Goal: Information Seeking & Learning: Learn about a topic

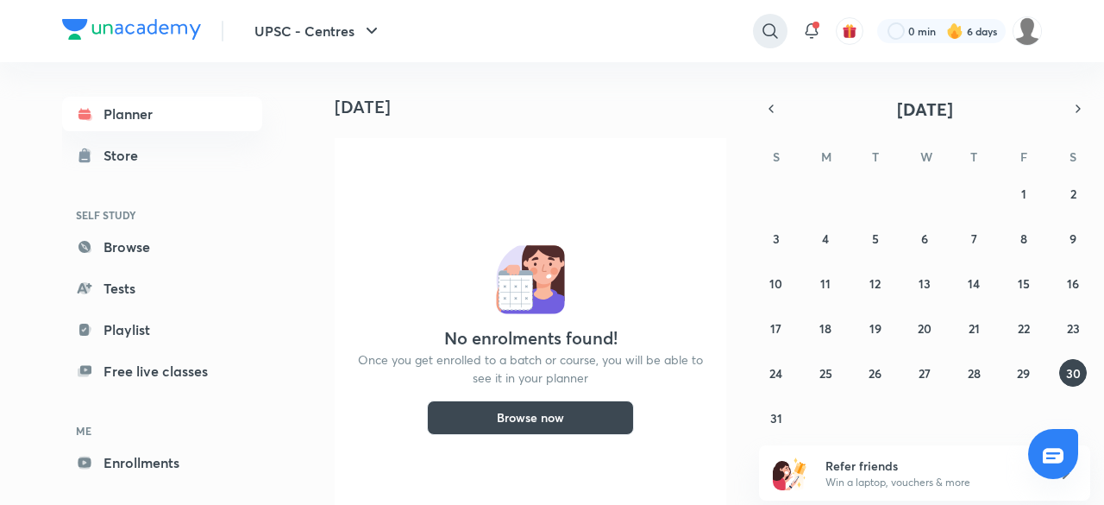
click at [764, 25] on icon at bounding box center [769, 30] width 15 height 15
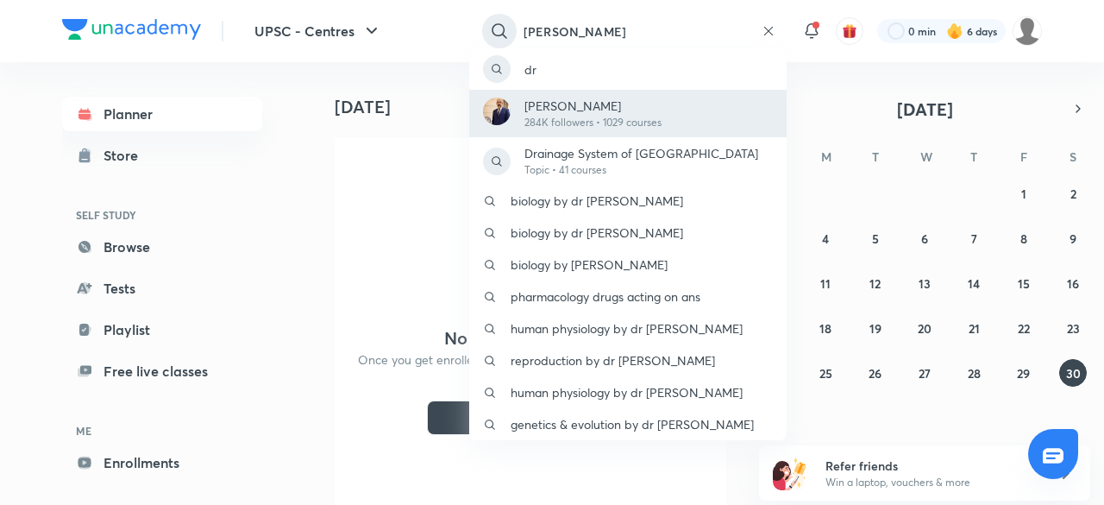
type input "[PERSON_NAME]"
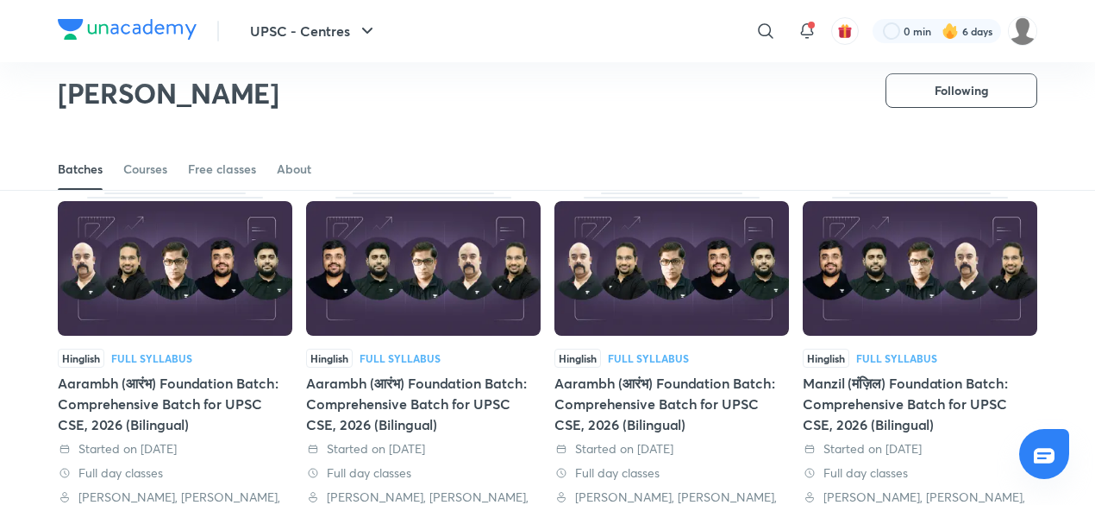
scroll to position [78, 0]
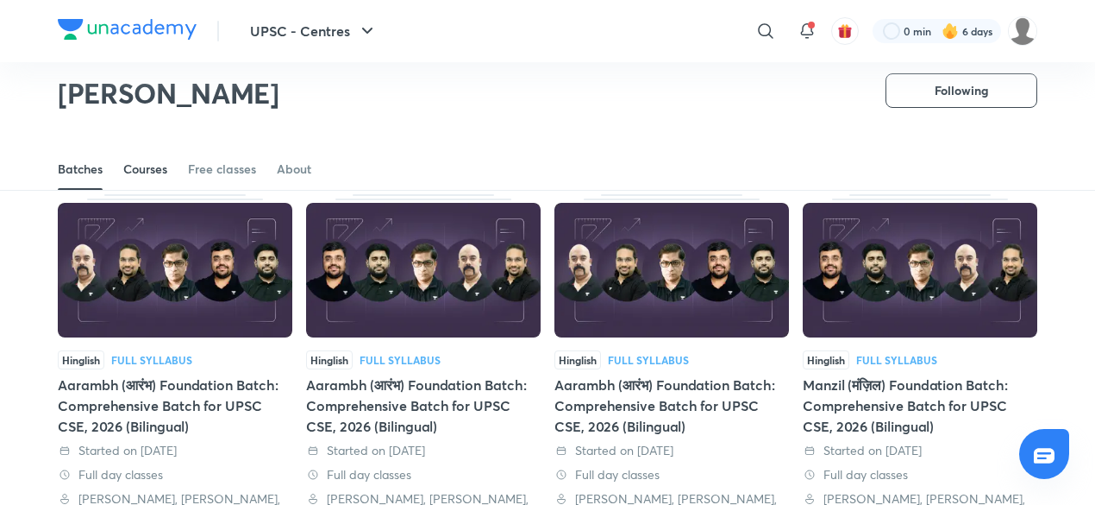
click at [132, 166] on div "Courses" at bounding box center [145, 168] width 44 height 17
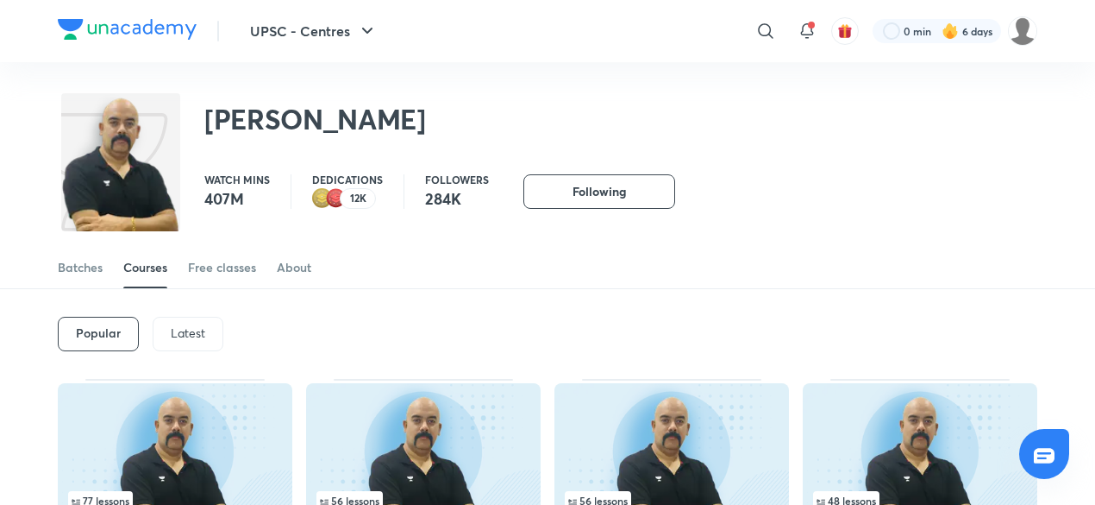
click at [185, 351] on div "Popular Latest" at bounding box center [548, 334] width 980 height 90
click at [189, 321] on div "Latest" at bounding box center [188, 334] width 71 height 34
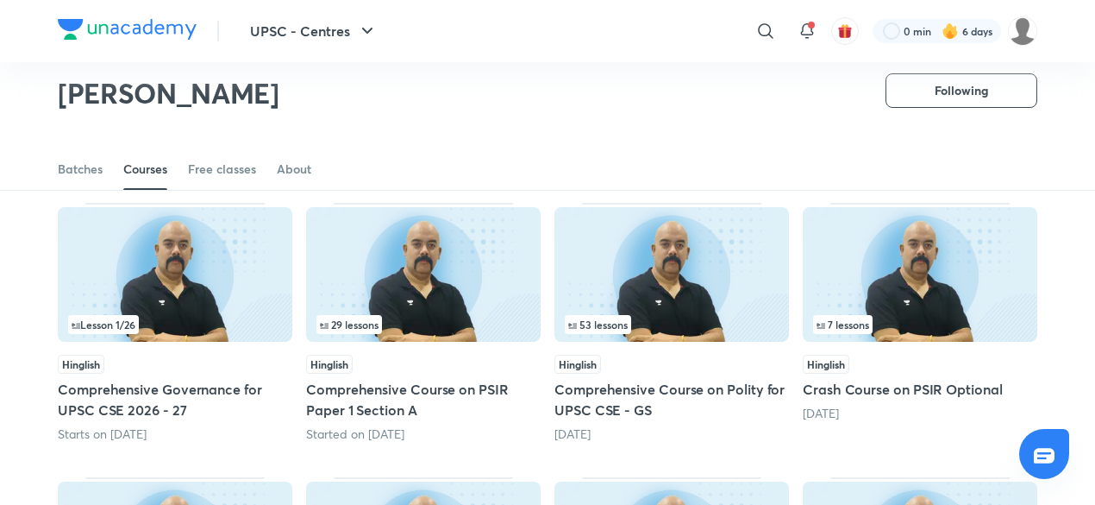
scroll to position [122, 0]
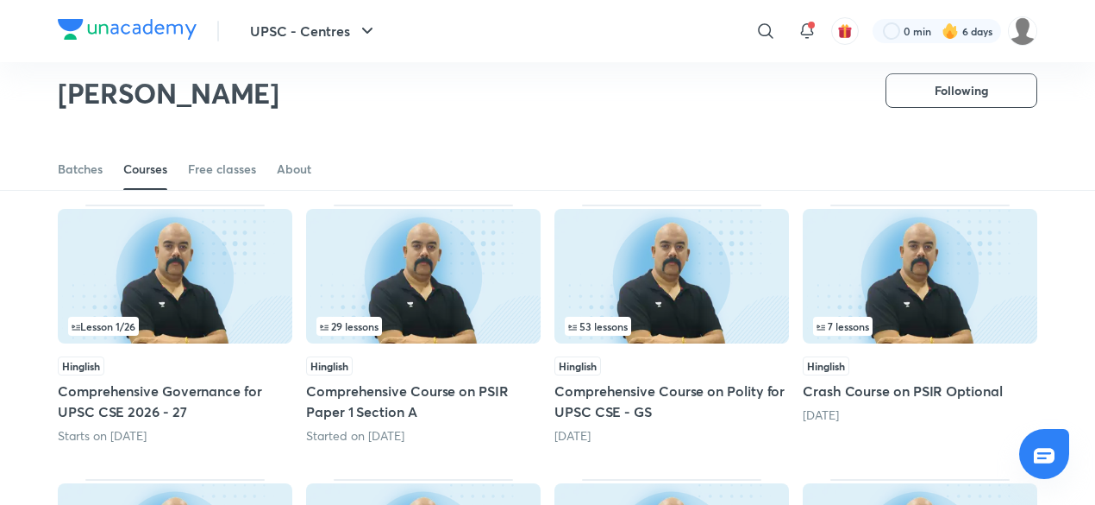
click at [633, 256] on img at bounding box center [672, 276] width 235 height 135
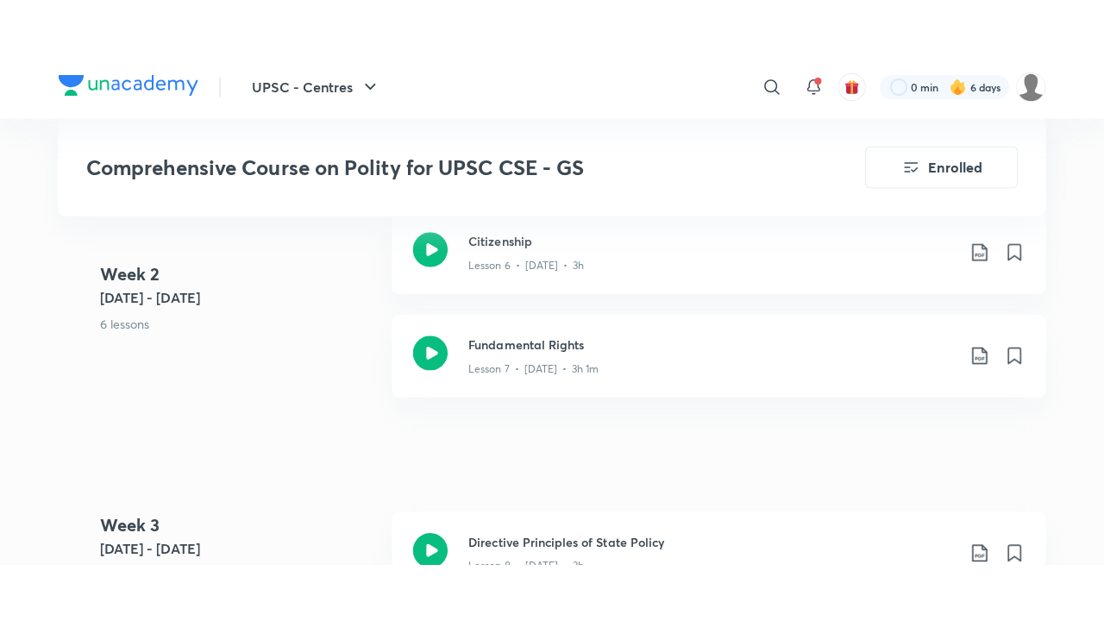
scroll to position [1613, 0]
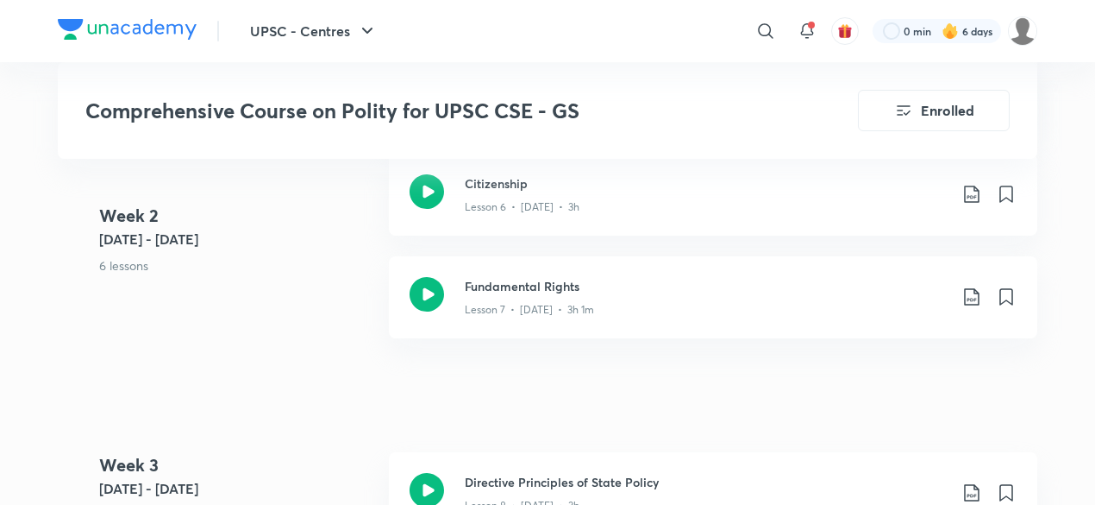
click at [702, 285] on h3 "Fundamental Rights" at bounding box center [706, 286] width 483 height 18
